Goal: Information Seeking & Learning: Learn about a topic

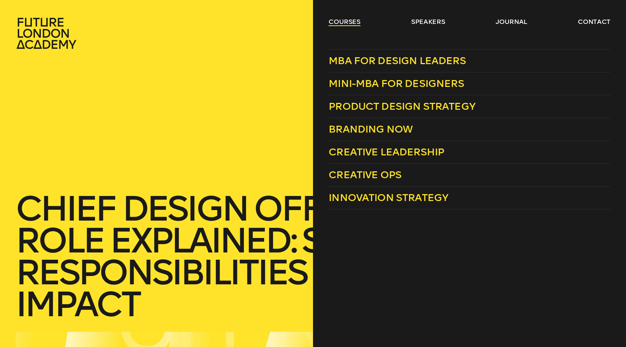
click at [350, 21] on link "courses" at bounding box center [345, 21] width 32 height 9
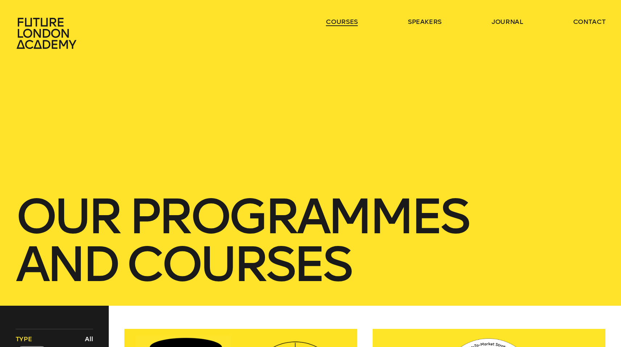
click at [350, 21] on link "courses" at bounding box center [342, 21] width 32 height 9
